Goal: Navigation & Orientation: Find specific page/section

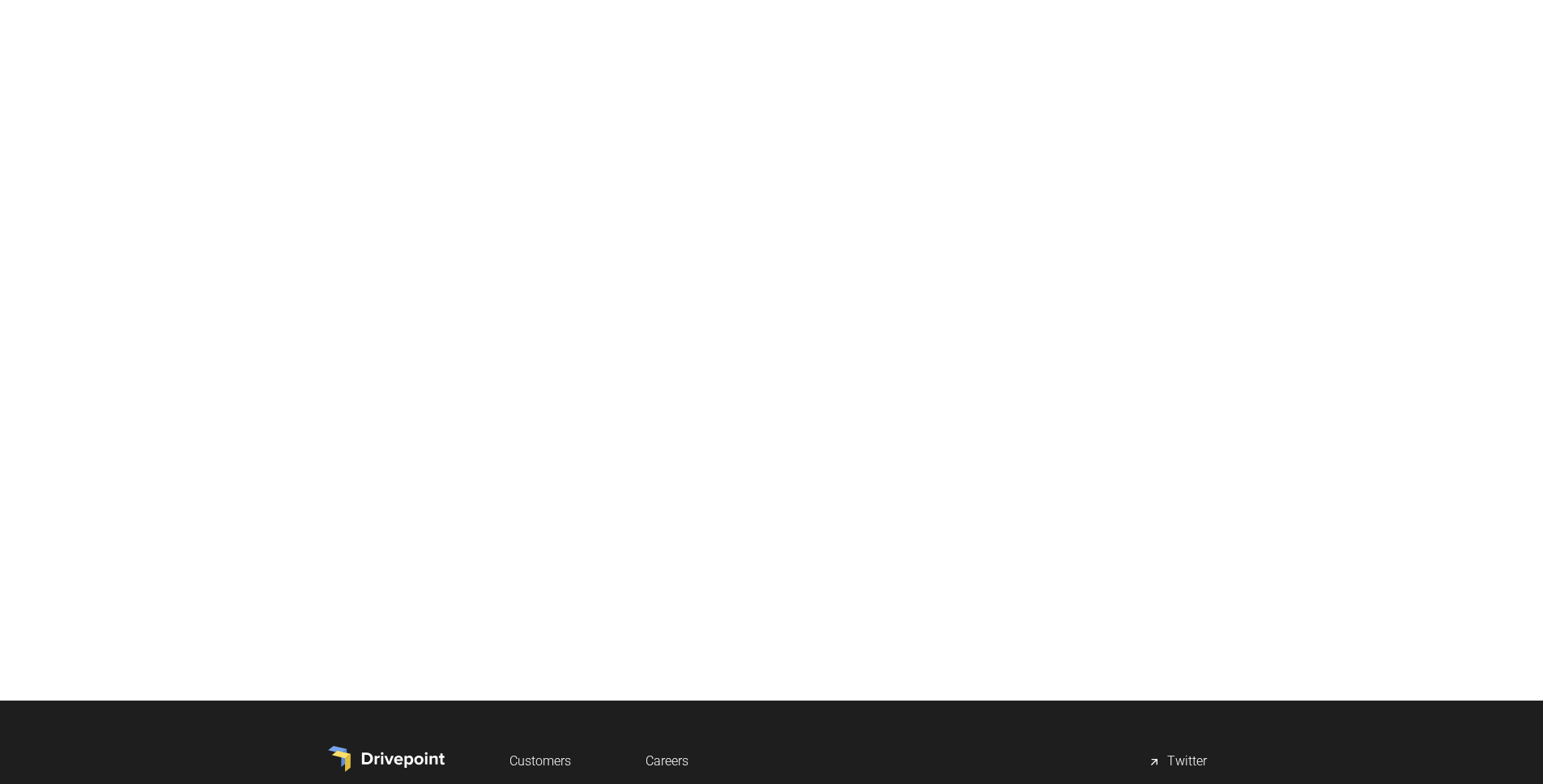
scroll to position [436, 0]
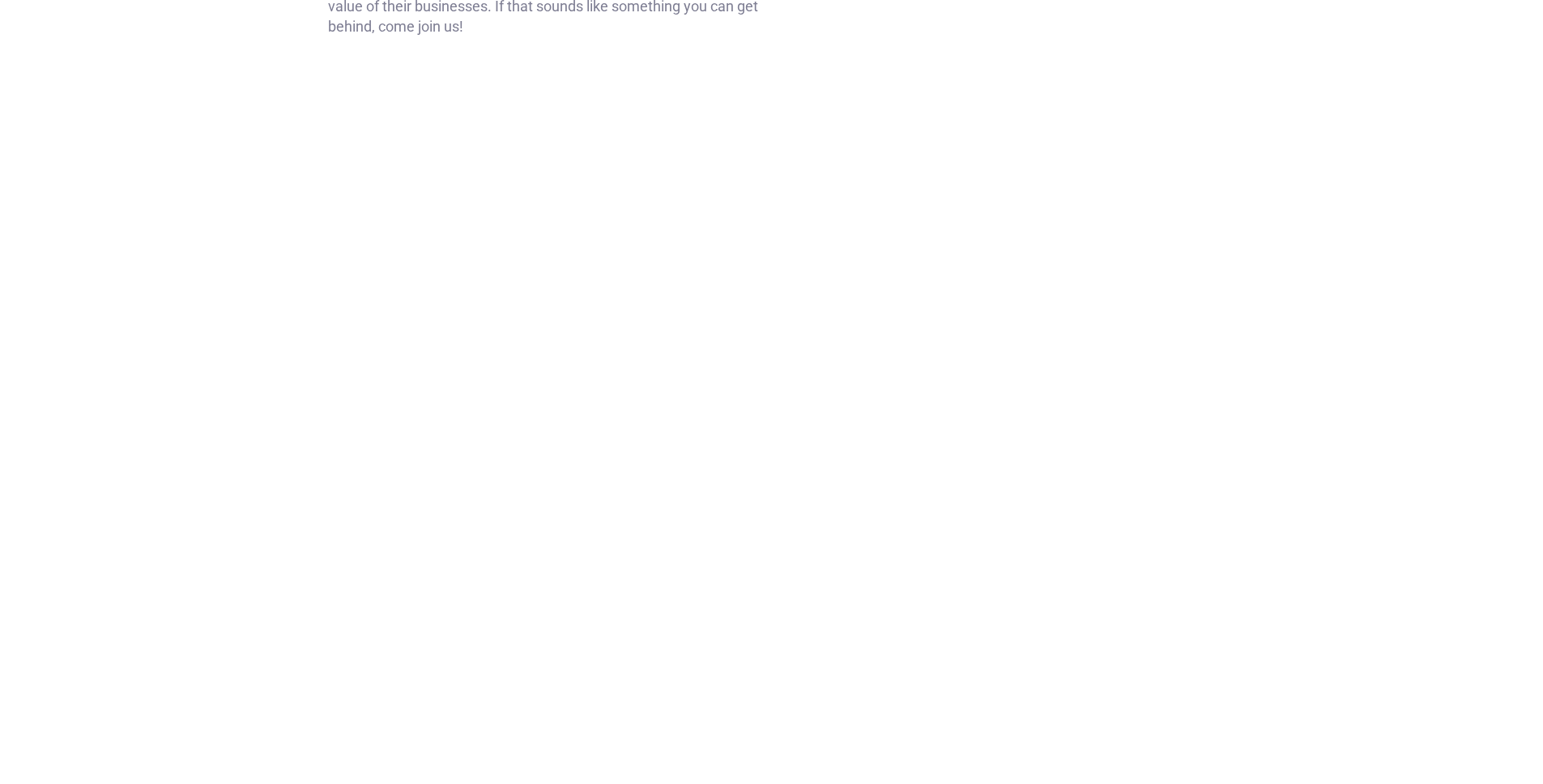
scroll to position [605, 0]
